Goal: Task Accomplishment & Management: Complete application form

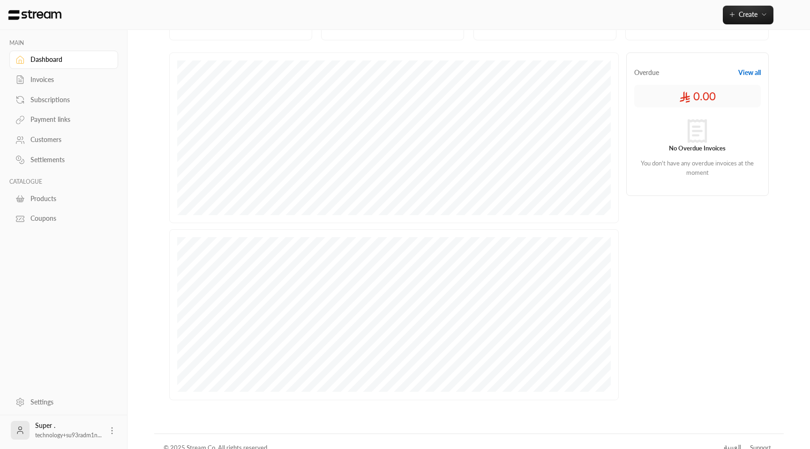
scroll to position [136, 0]
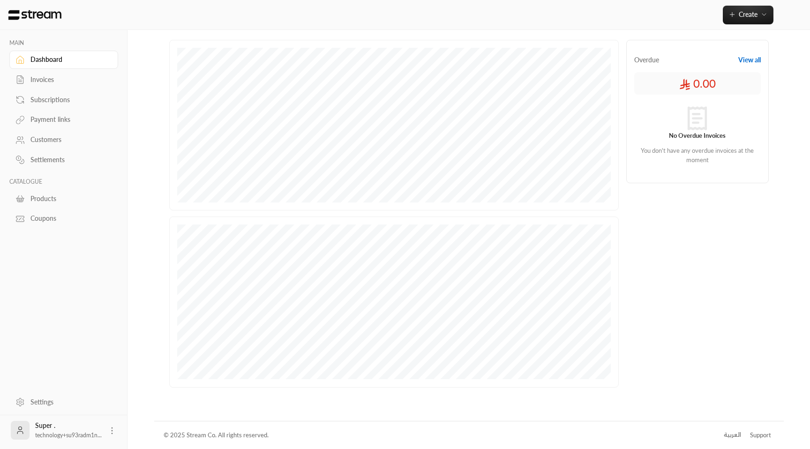
click at [61, 78] on div "Invoices" at bounding box center [68, 79] width 76 height 9
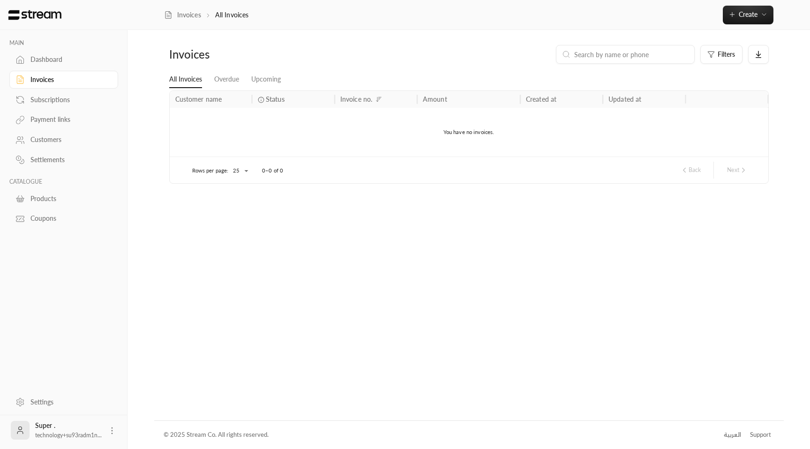
click at [48, 202] on div "Products" at bounding box center [68, 198] width 76 height 9
click at [761, 22] on button "Create" at bounding box center [748, 15] width 51 height 19
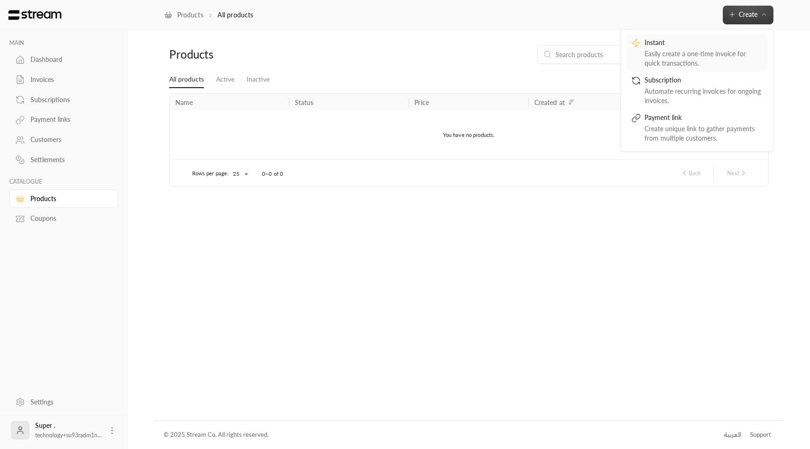
click at [716, 51] on div "Easily create a one-time invoice for quick transactions." at bounding box center [703, 58] width 118 height 19
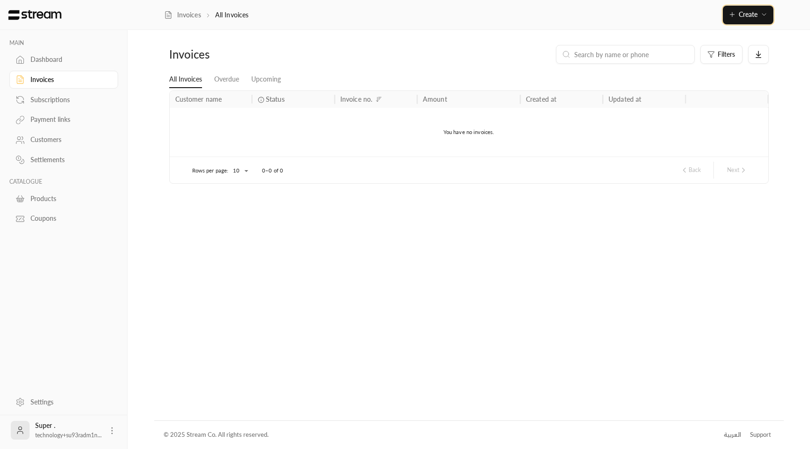
click at [765, 22] on button "Create" at bounding box center [748, 15] width 51 height 19
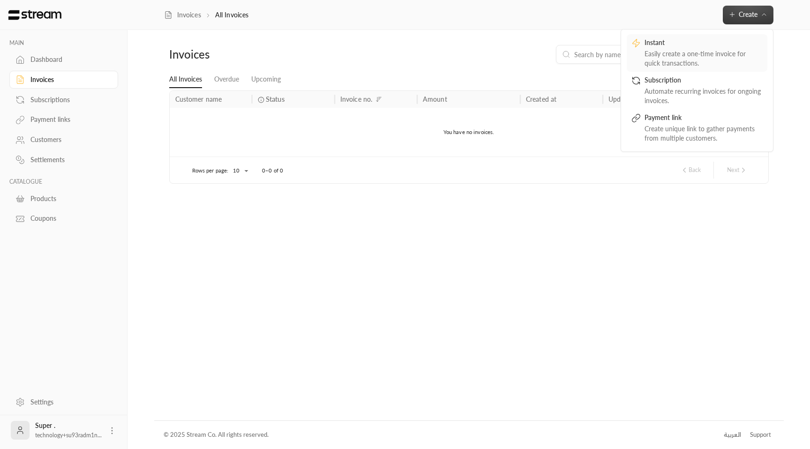
click at [711, 60] on div "Easily create a one-time invoice for quick transactions." at bounding box center [703, 58] width 118 height 19
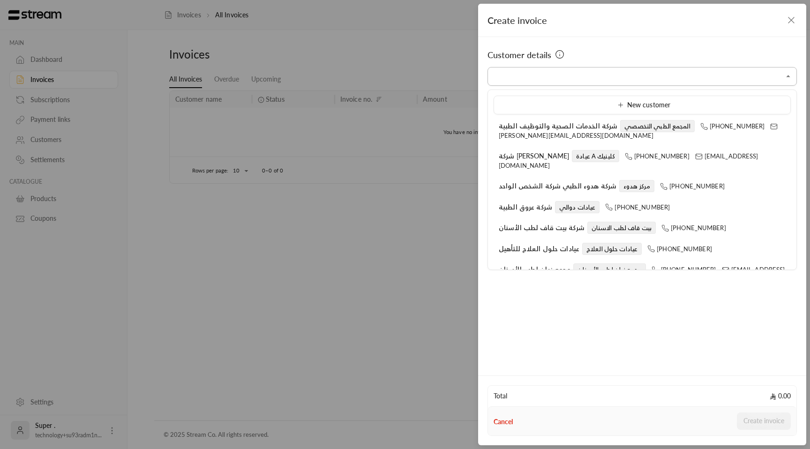
click at [666, 79] on input "Select customer" at bounding box center [641, 76] width 309 height 16
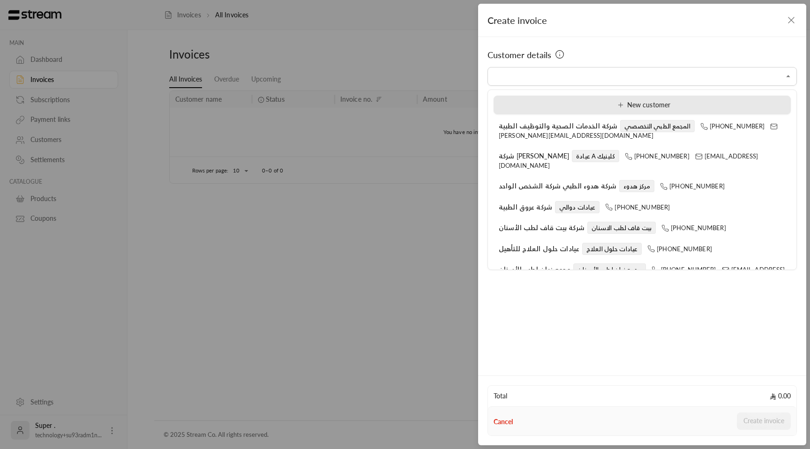
click at [643, 107] on span "New customer" at bounding box center [642, 105] width 56 height 8
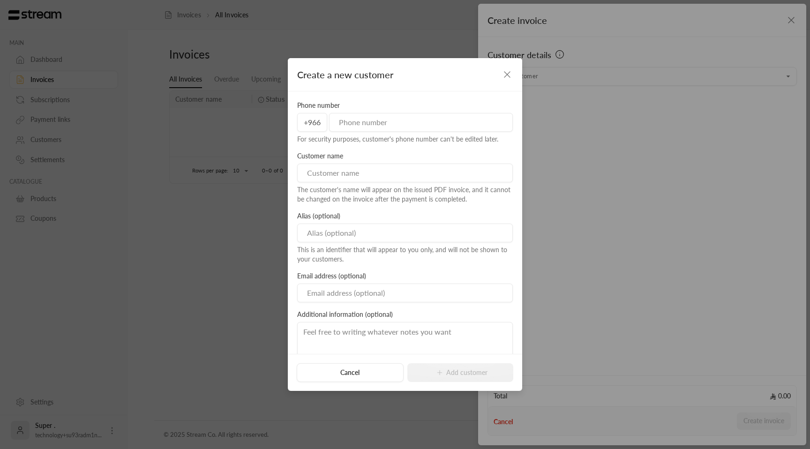
click at [388, 127] on input "tel" at bounding box center [421, 122] width 184 height 19
type input "505562859"
type input "usman"
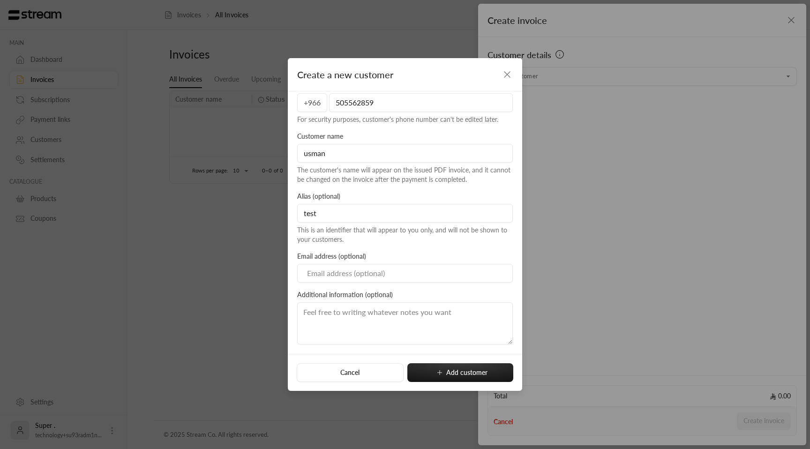
type input "test"
click at [353, 157] on input "usman" at bounding box center [405, 153] width 216 height 19
type input "usman-test-live-clinicy"
click at [484, 371] on button "Add customer" at bounding box center [460, 372] width 106 height 19
type input "**********"
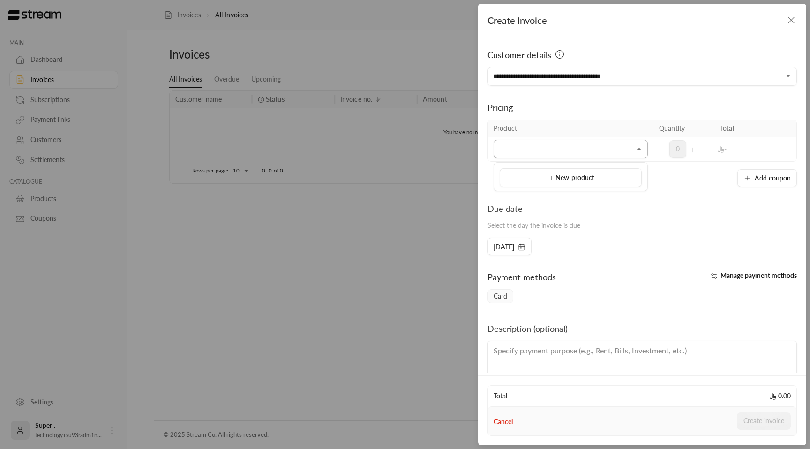
click at [622, 155] on input "Select customer" at bounding box center [570, 149] width 154 height 16
click at [590, 181] on span "+ New product" at bounding box center [572, 177] width 45 height 8
type input "**********"
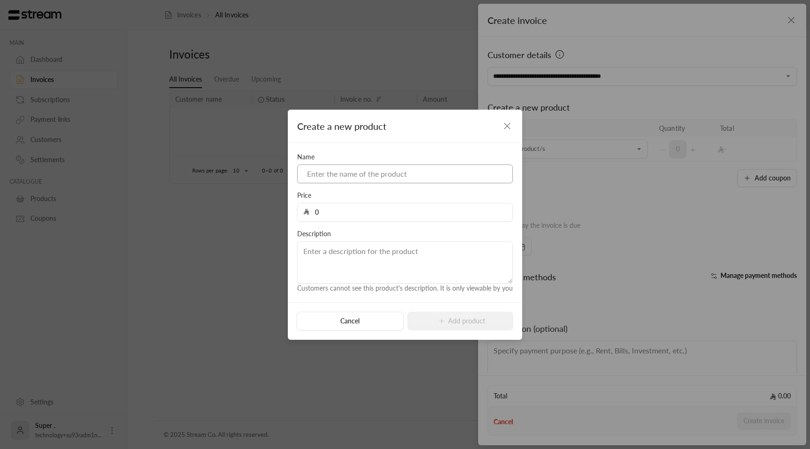
click at [345, 175] on input at bounding box center [405, 173] width 216 height 19
type input "test product"
